Goal: Transaction & Acquisition: Obtain resource

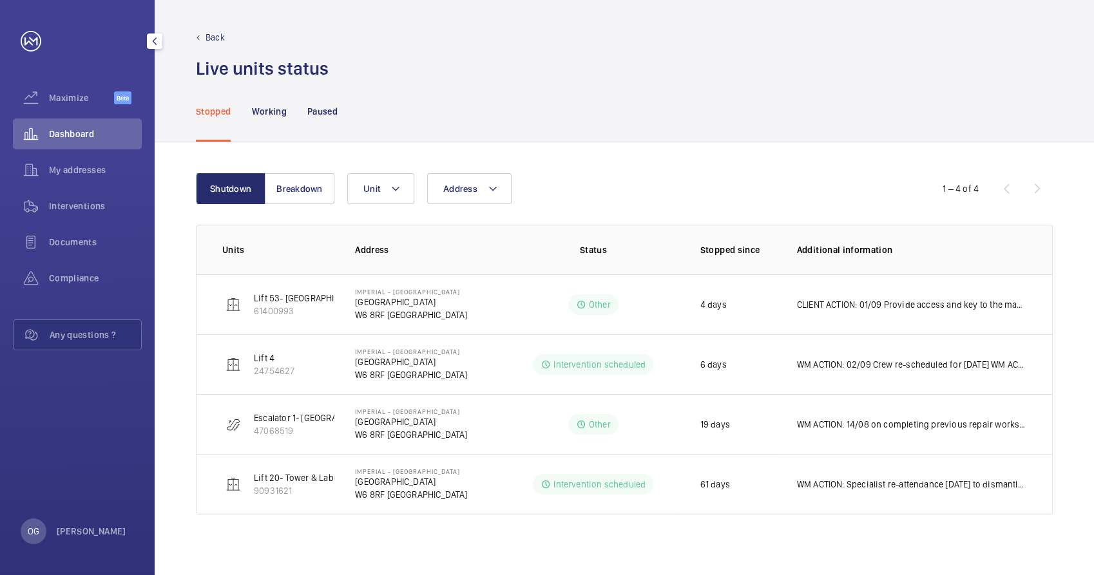
click at [73, 225] on div "Interventions" at bounding box center [77, 209] width 129 height 36
click at [72, 207] on span "Interventions" at bounding box center [95, 206] width 93 height 13
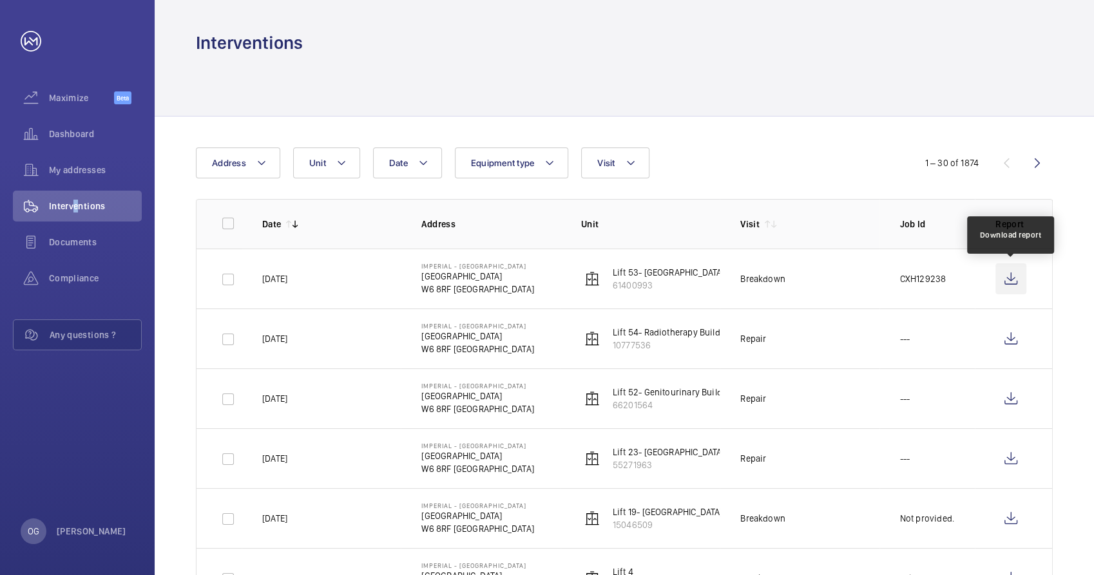
click at [1010, 285] on wm-front-icon-button at bounding box center [1010, 278] width 31 height 31
drag, startPoint x: 728, startPoint y: 149, endPoint x: 716, endPoint y: 190, distance: 42.4
click at [728, 149] on div "Date Address Unit Equipment type Visit" at bounding box center [547, 162] width 702 height 31
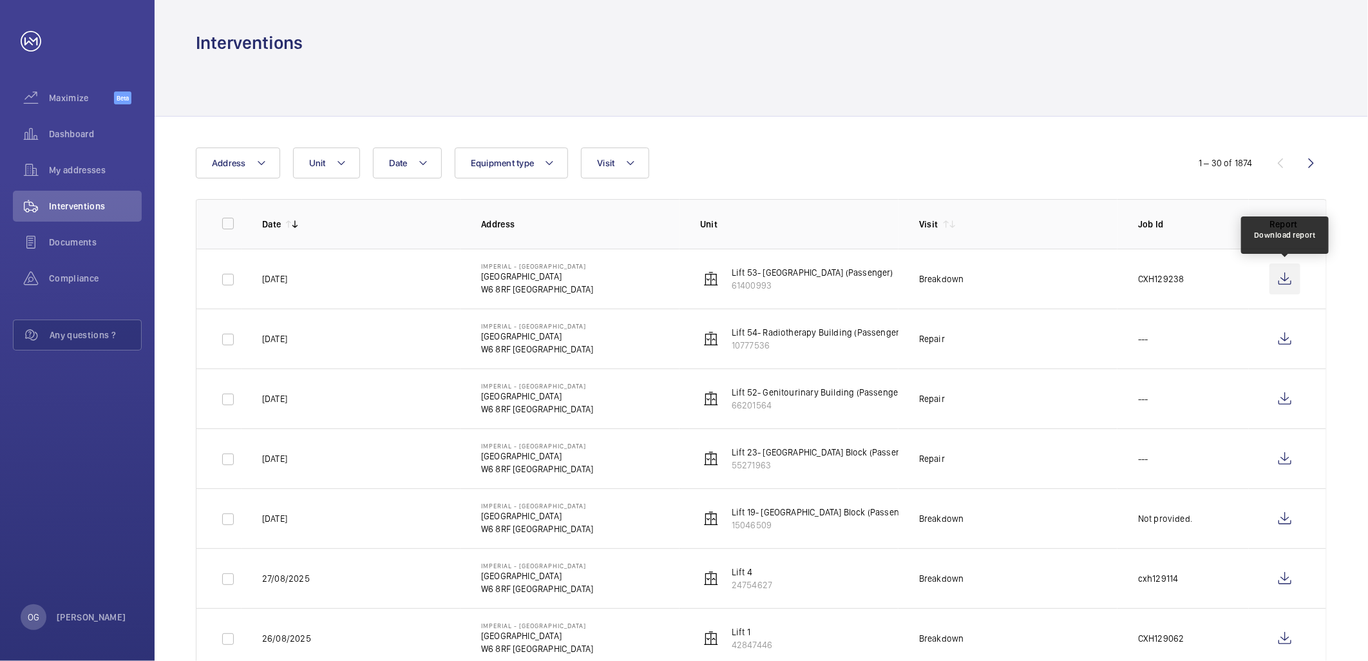
click at [1093, 275] on wm-front-icon-button at bounding box center [1284, 278] width 31 height 31
